Goal: Ask a question

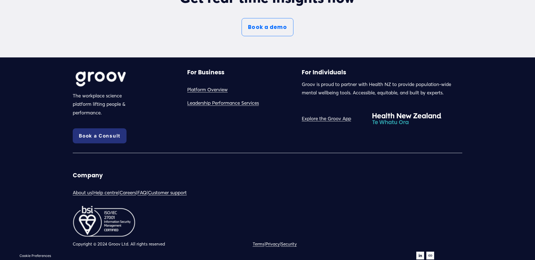
scroll to position [3129, 0]
click at [187, 192] on link "Customer support" at bounding box center [167, 193] width 39 height 9
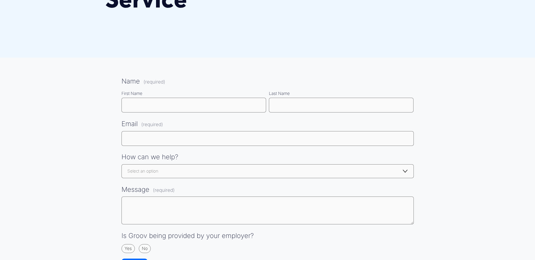
scroll to position [203, 0]
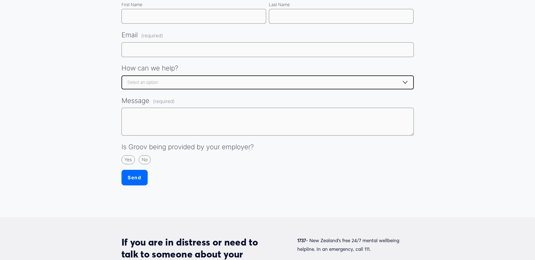
click at [329, 82] on select "Select an option Select an option Getting started - I can't register / create a…" at bounding box center [268, 83] width 292 height 14
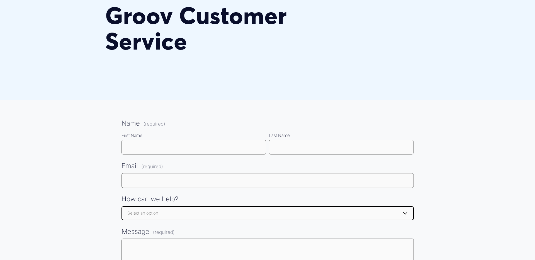
scroll to position [0, 0]
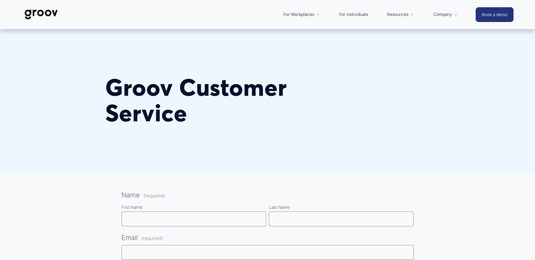
drag, startPoint x: 119, startPoint y: 39, endPoint x: 117, endPoint y: 37, distance: 3.0
click at [119, 39] on div at bounding box center [267, 86] width 535 height 172
